Goal: Navigation & Orientation: Find specific page/section

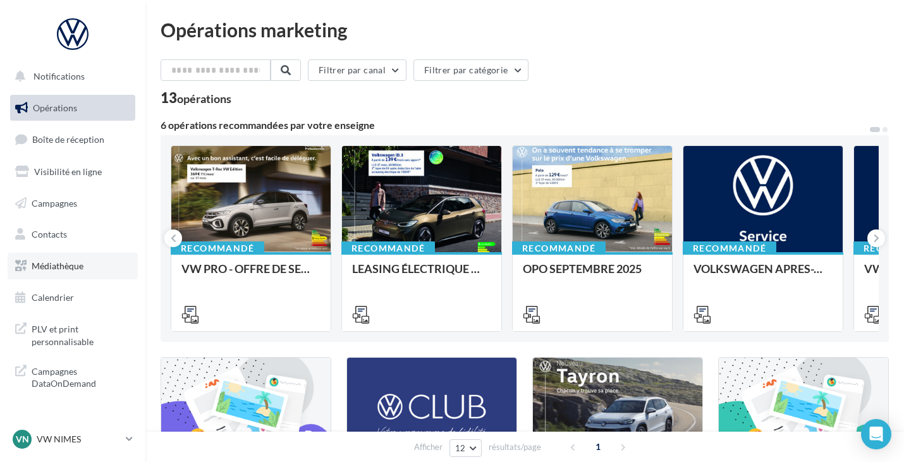
click at [61, 254] on link "Médiathèque" at bounding box center [73, 266] width 130 height 27
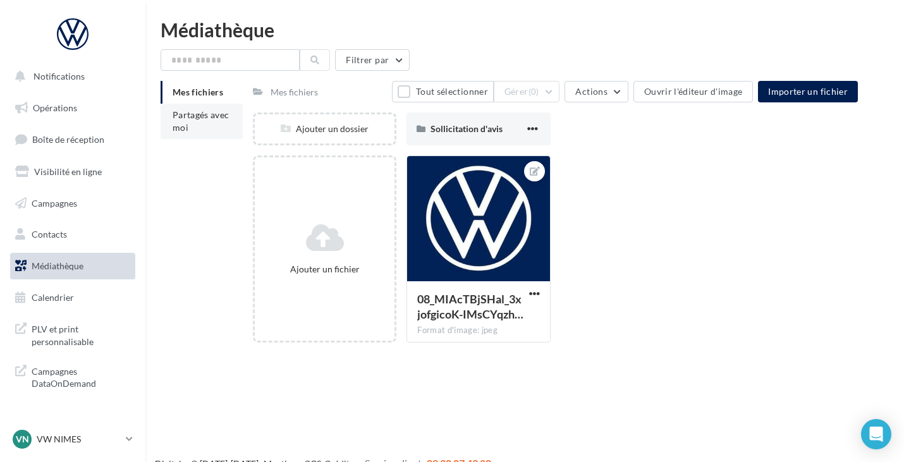
click at [212, 114] on span "Partagés avec moi" at bounding box center [201, 120] width 57 height 23
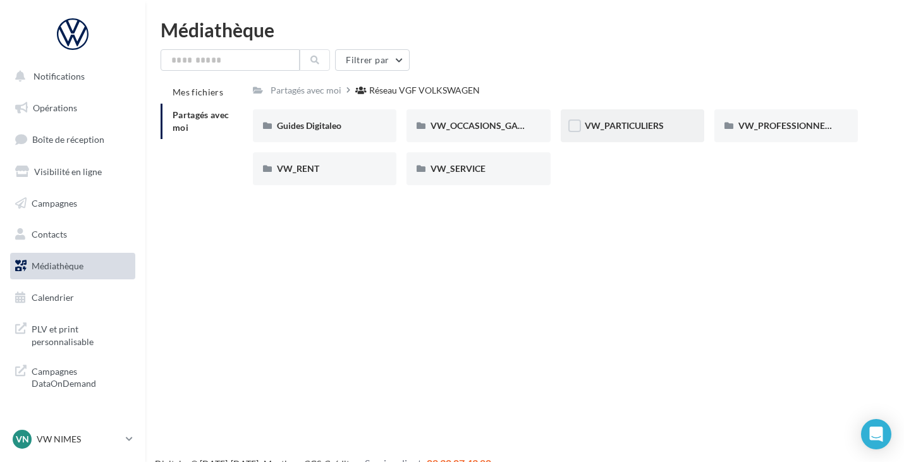
click at [684, 130] on div "VW_PARTICULIERS" at bounding box center [633, 125] width 144 height 33
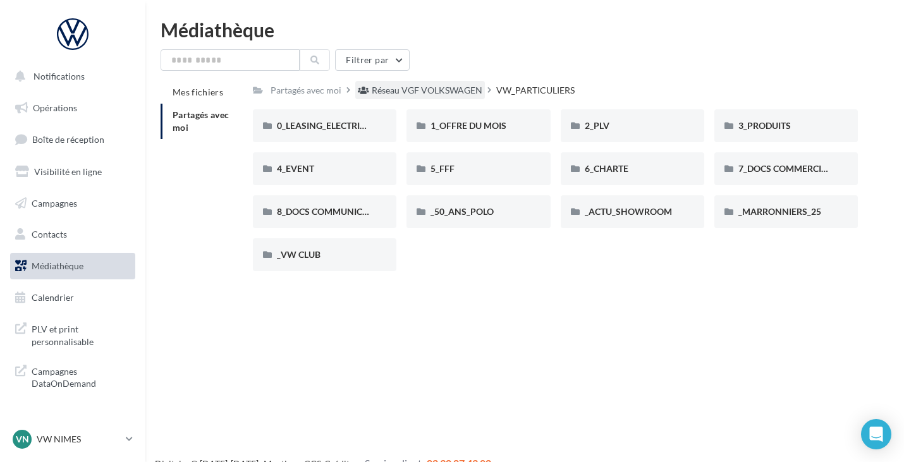
click at [410, 82] on div "Réseau VGF VOLKSWAGEN" at bounding box center [420, 90] width 130 height 18
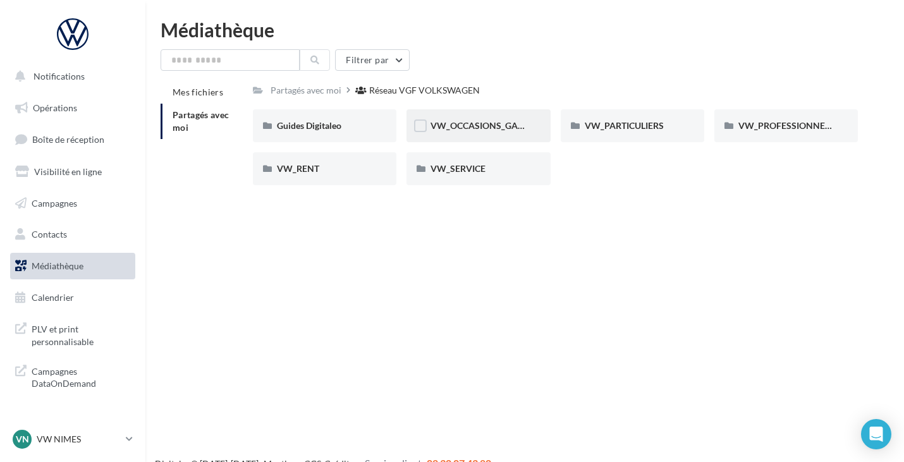
click at [465, 117] on div "VW_OCCASIONS_GARANTIES" at bounding box center [479, 125] width 144 height 33
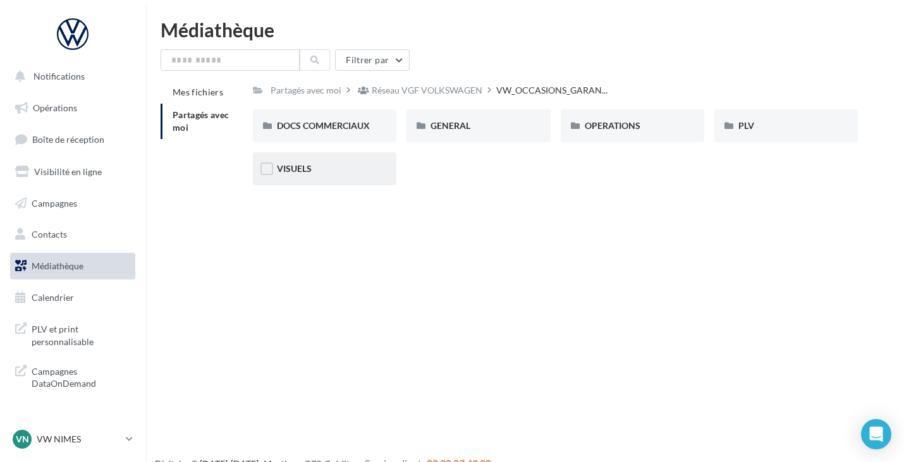
click at [344, 169] on div "VISUELS" at bounding box center [324, 168] width 95 height 13
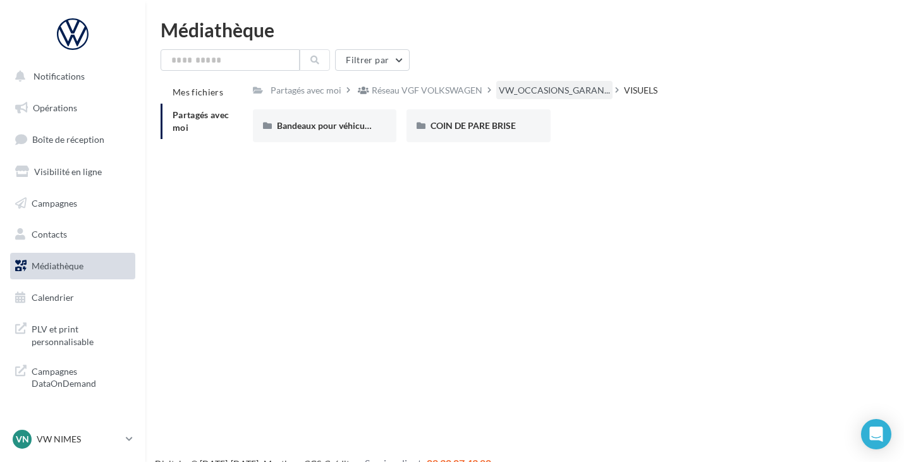
click at [515, 82] on div "VW_OCCASIONS_GARAN..." at bounding box center [554, 90] width 116 height 18
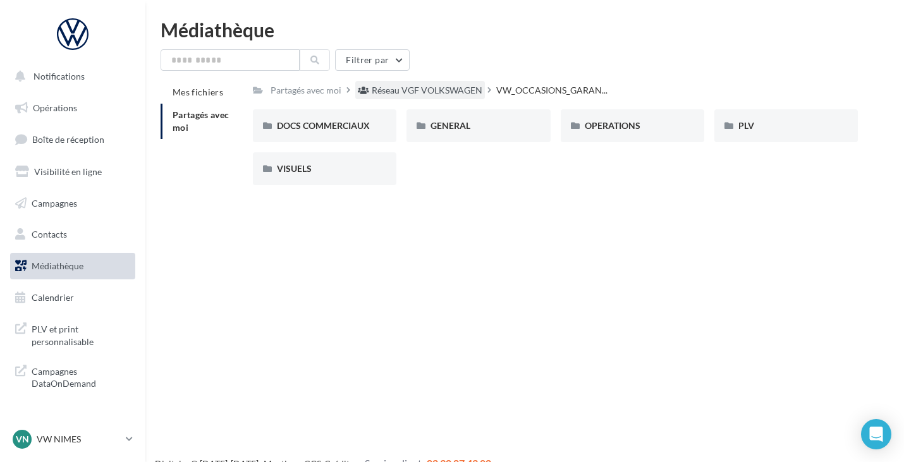
click at [459, 92] on div "Réseau VGF VOLKSWAGEN" at bounding box center [427, 90] width 111 height 13
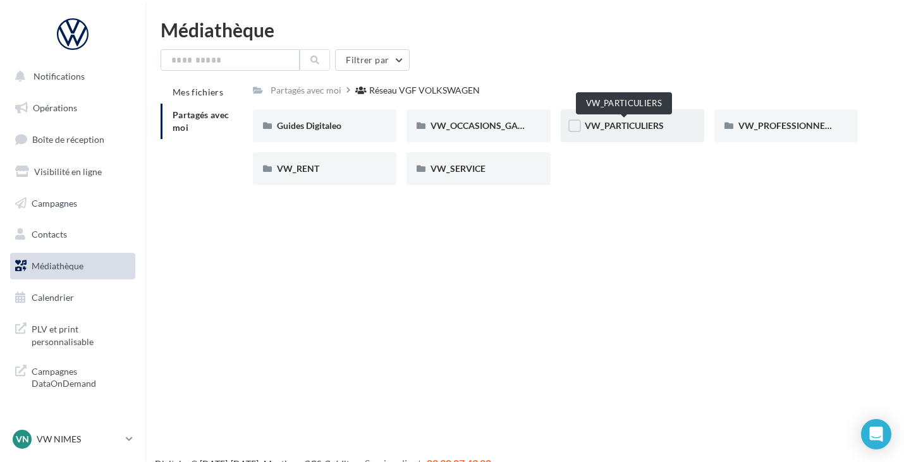
click at [639, 121] on span "VW_PARTICULIERS" at bounding box center [624, 125] width 79 height 11
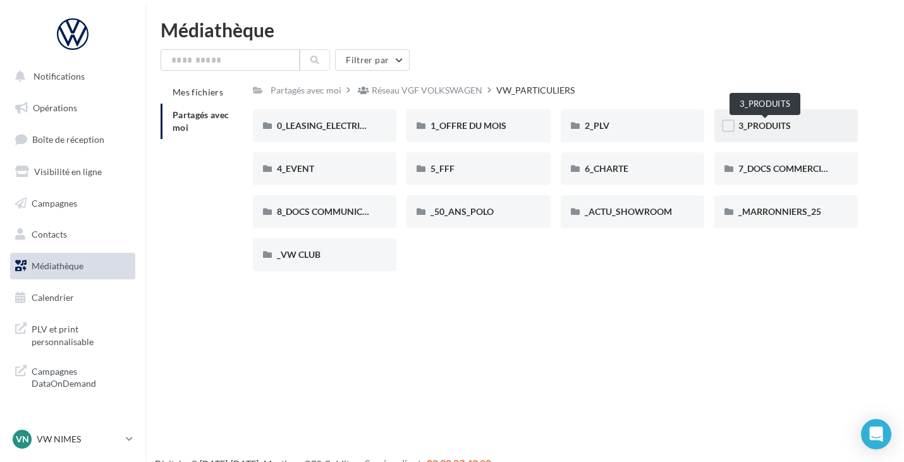
click at [775, 128] on span "3_PRODUITS" at bounding box center [764, 125] width 52 height 11
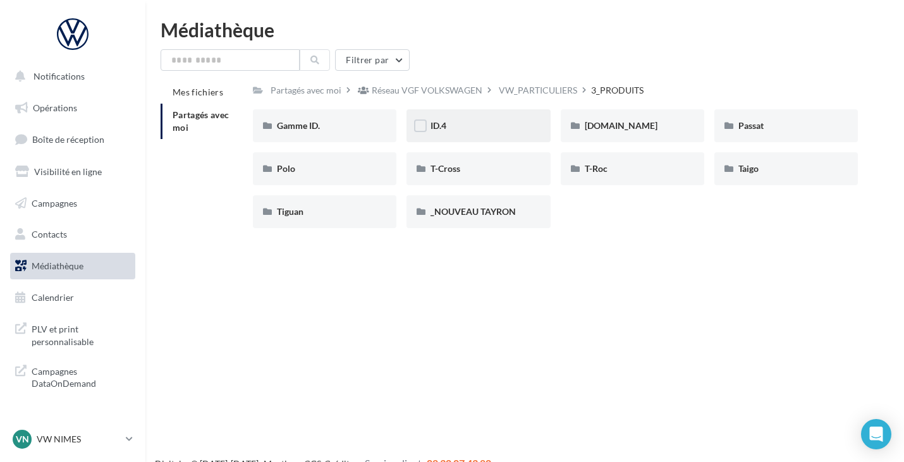
click at [515, 133] on div "ID.4" at bounding box center [479, 125] width 144 height 33
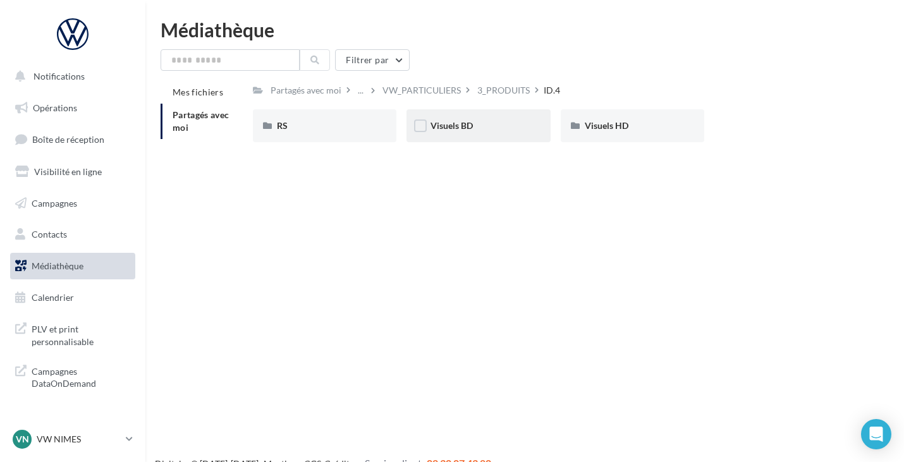
click at [513, 128] on div "Visuels BD" at bounding box center [478, 125] width 95 height 13
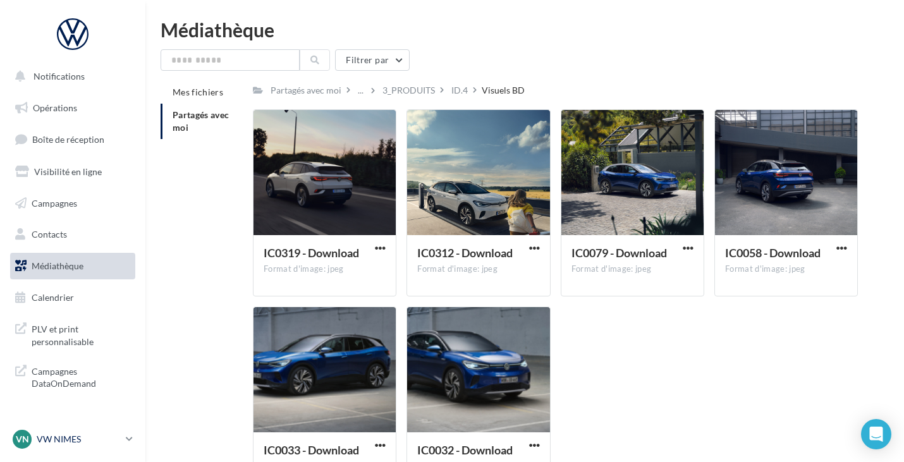
click at [133, 439] on link "VN VW NIMES vw-nim-eli" at bounding box center [72, 439] width 125 height 24
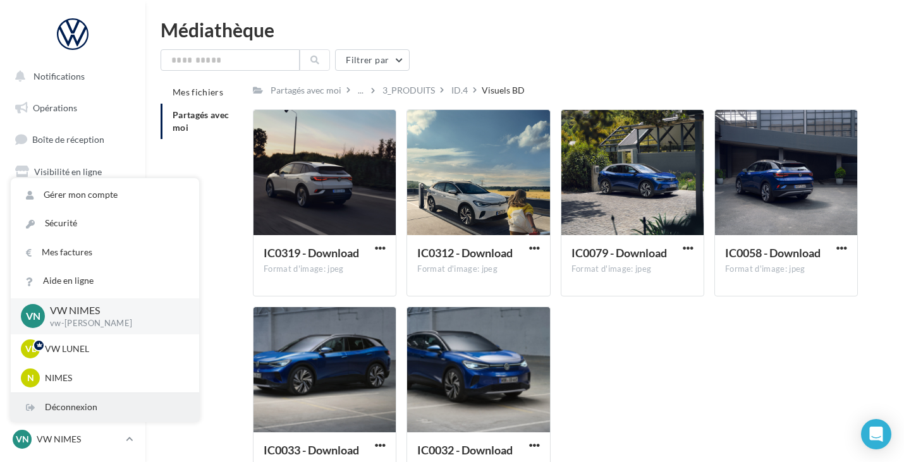
click at [113, 397] on div "Déconnexion" at bounding box center [105, 407] width 188 height 28
